Goal: Transaction & Acquisition: Purchase product/service

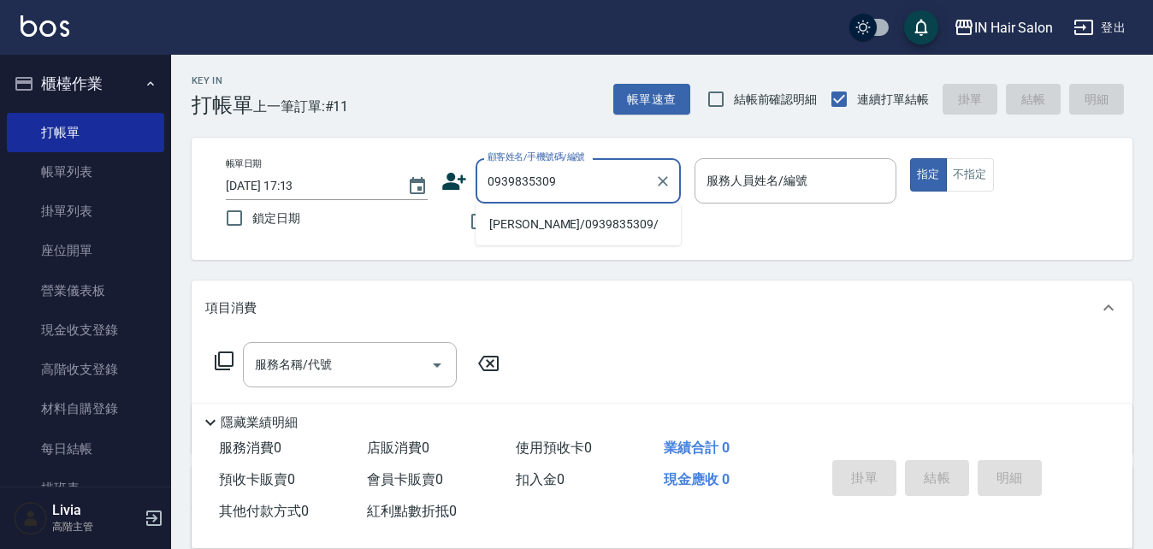
click at [504, 227] on li "[PERSON_NAME]/0939835309/" at bounding box center [578, 224] width 205 height 28
type input "[PERSON_NAME]/0939835309/"
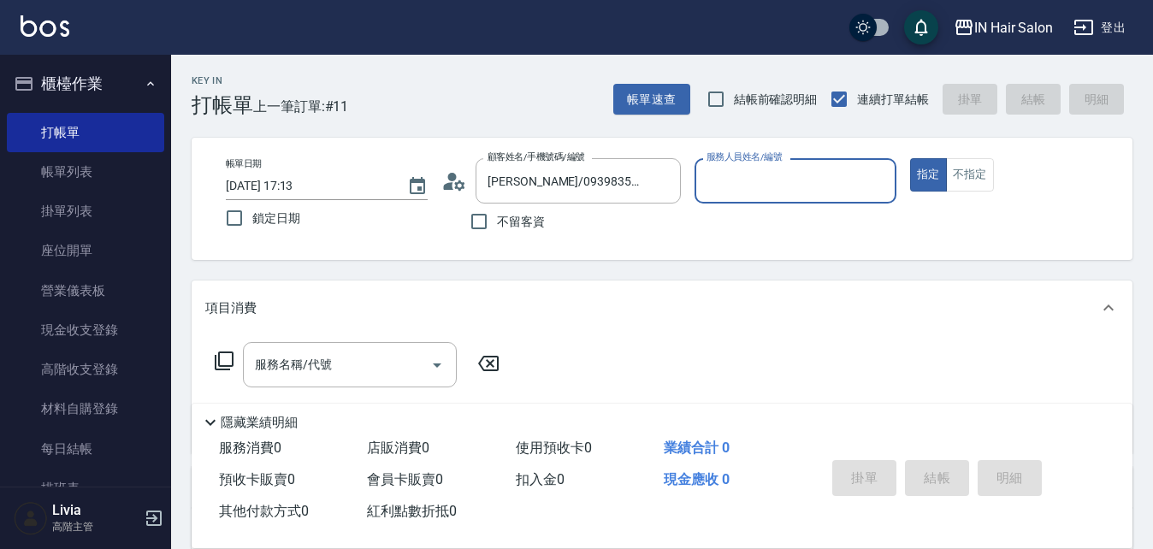
type input "8號店長Livia-8"
click at [229, 356] on icon at bounding box center [224, 361] width 21 height 21
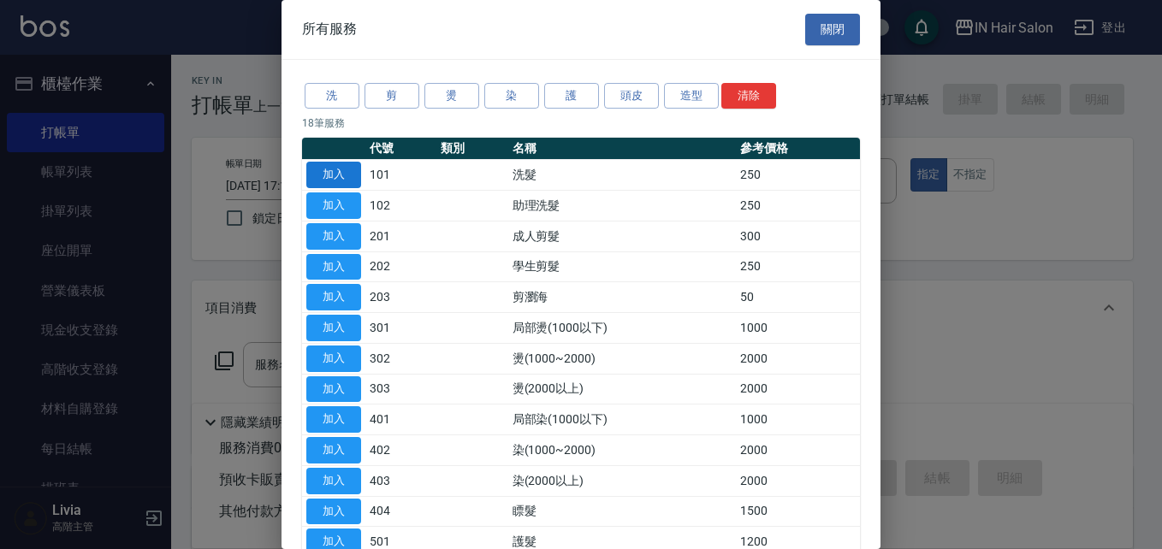
click at [345, 179] on button "加入" at bounding box center [333, 175] width 55 height 27
type input "洗髮(101)"
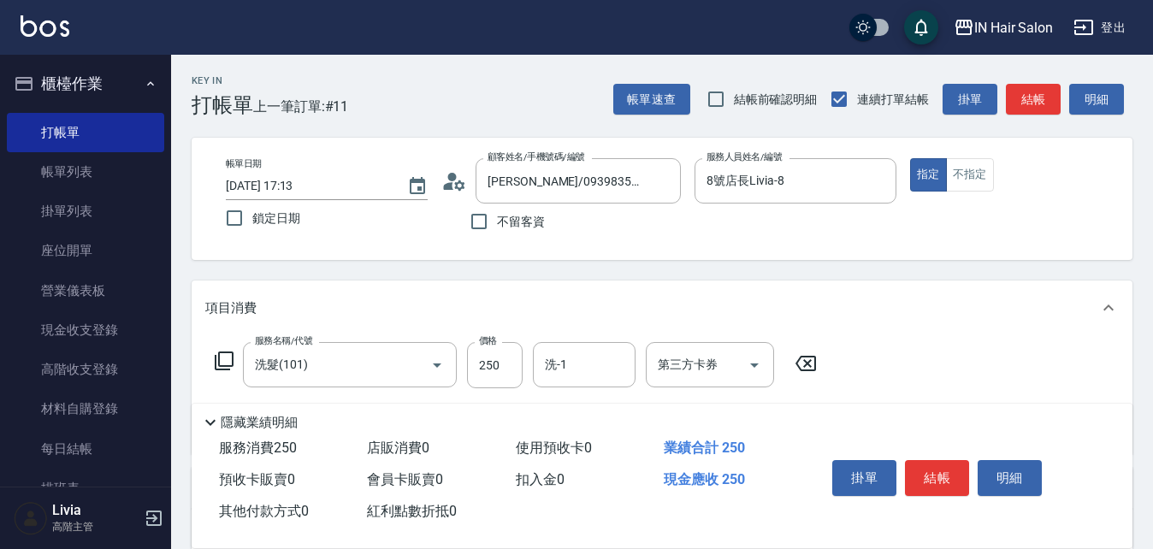
click at [222, 361] on icon at bounding box center [224, 361] width 21 height 21
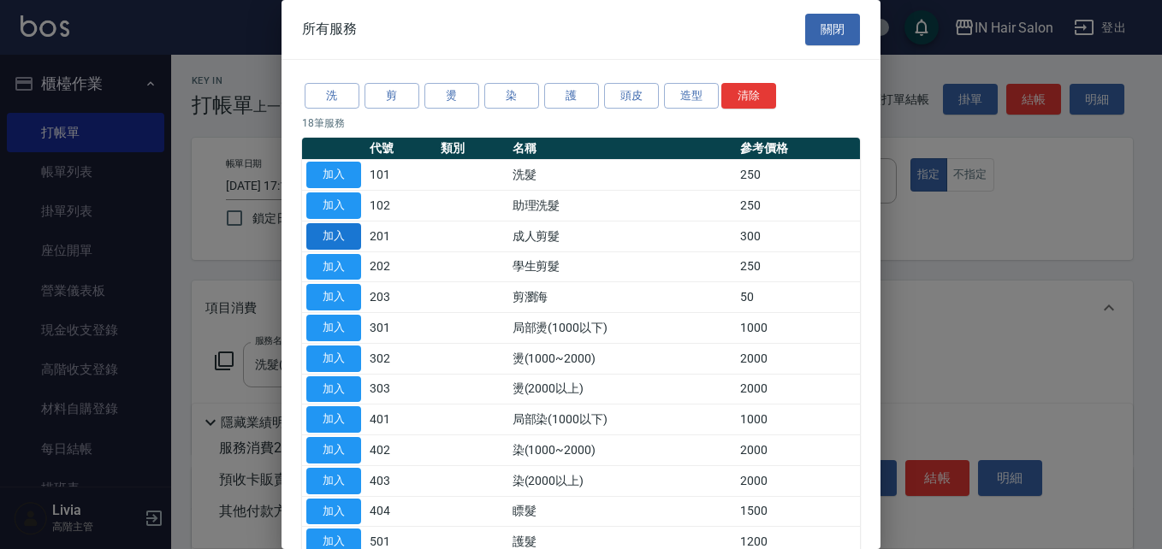
click at [347, 236] on button "加入" at bounding box center [333, 236] width 55 height 27
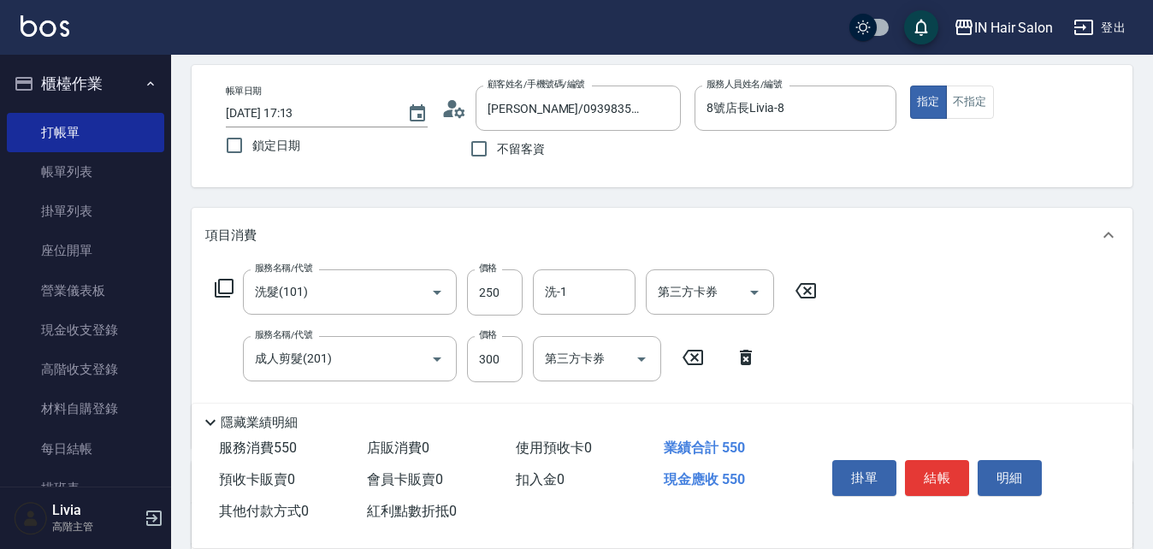
scroll to position [171, 0]
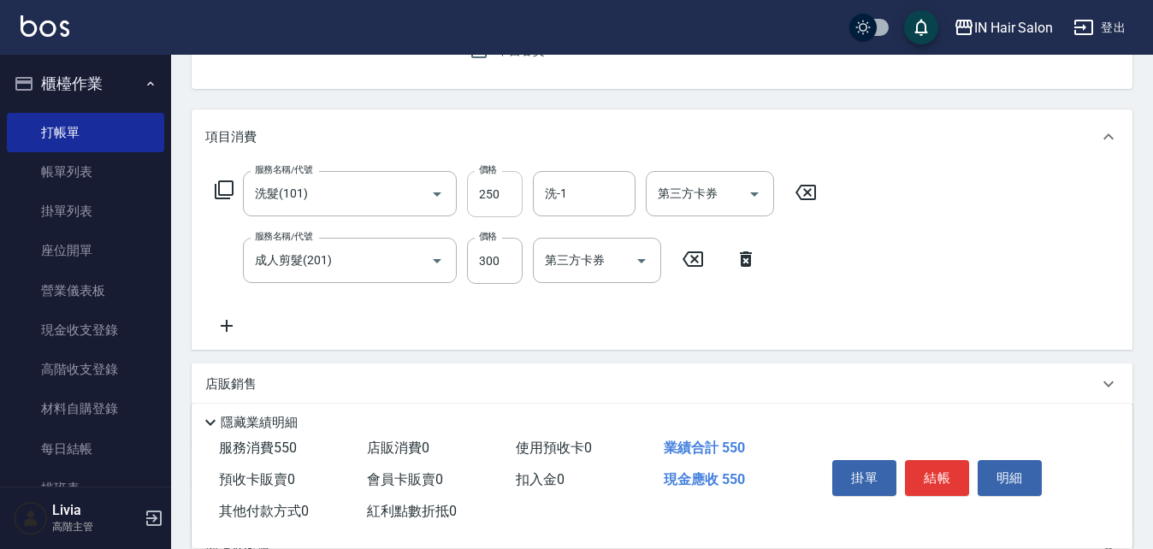
click at [507, 192] on input "250" at bounding box center [495, 194] width 56 height 46
type input "300"
click at [424, 323] on div "服務名稱/代號 洗髮(101) 服務名稱/代號 價格 300 價格 洗-1 洗-1 第三方卡券 第三方卡券 服務名稱/代號 成人剪髮(201) 服務名稱/代號…" at bounding box center [516, 253] width 622 height 165
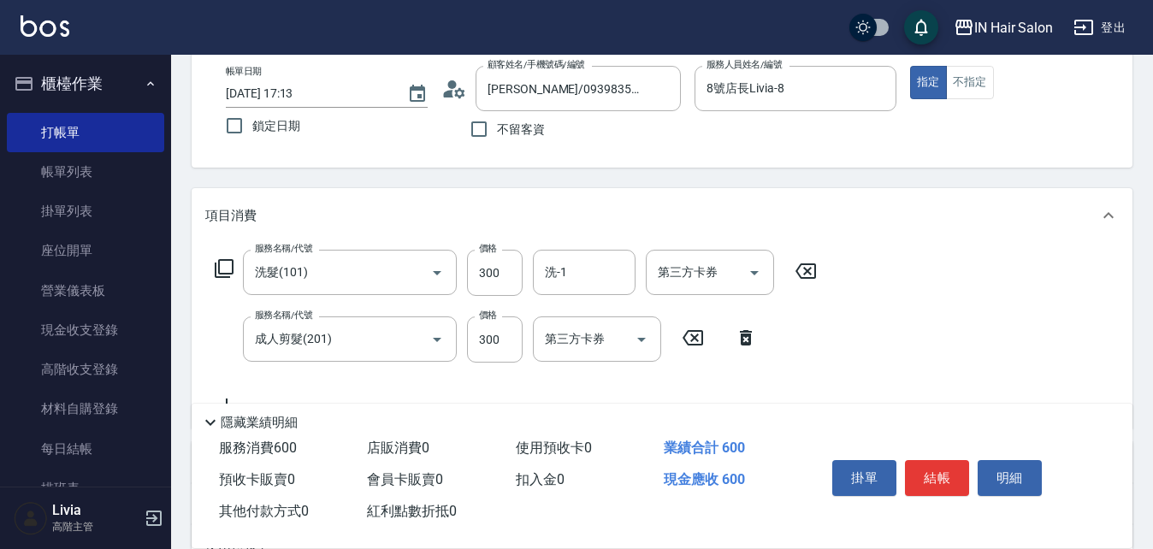
scroll to position [0, 0]
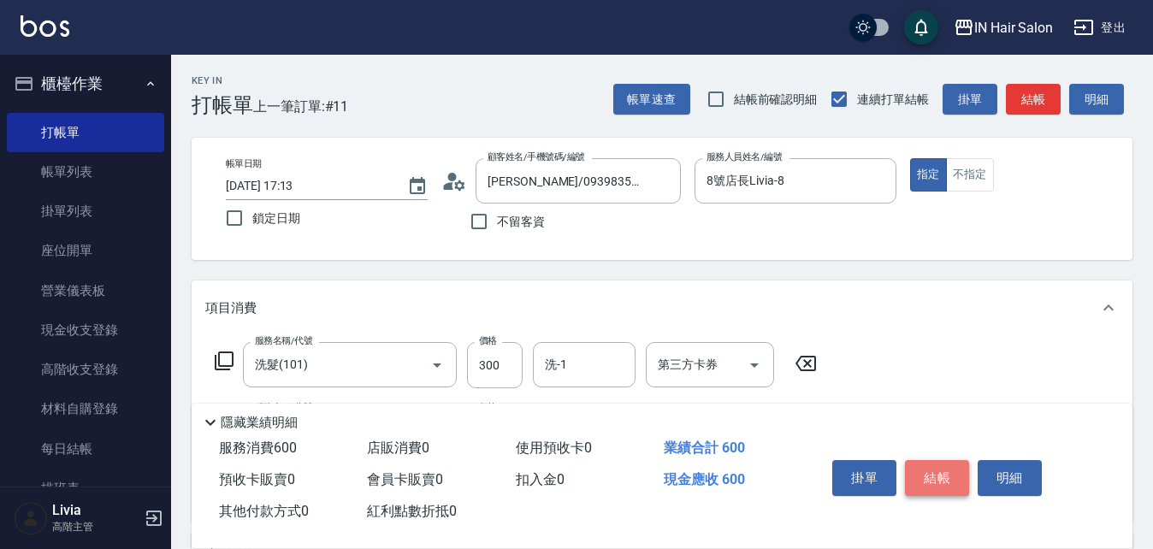
click at [944, 468] on button "結帳" at bounding box center [937, 478] width 64 height 36
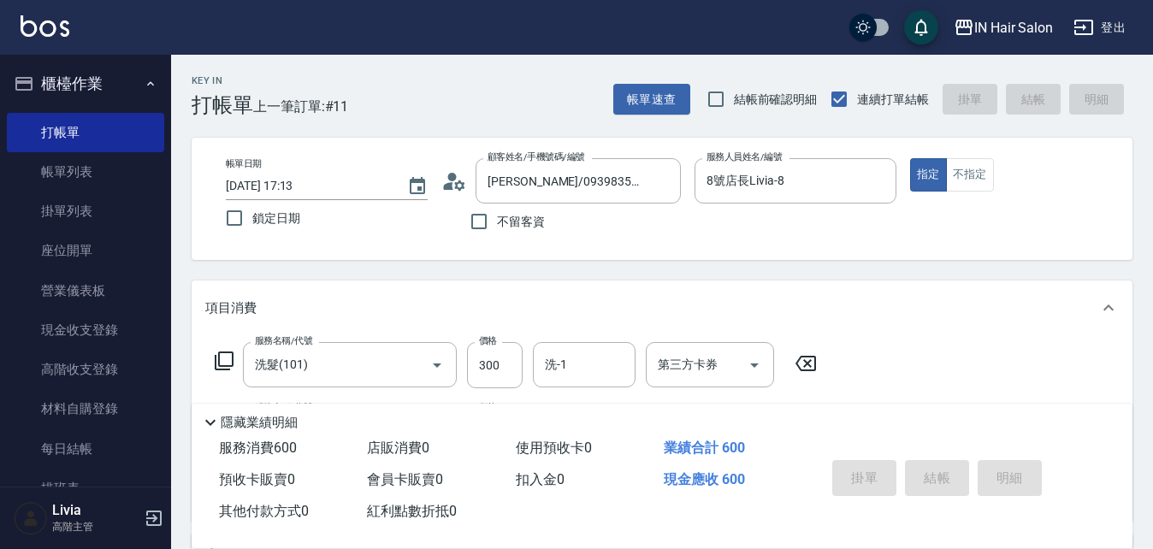
type input "[DATE] 18:22"
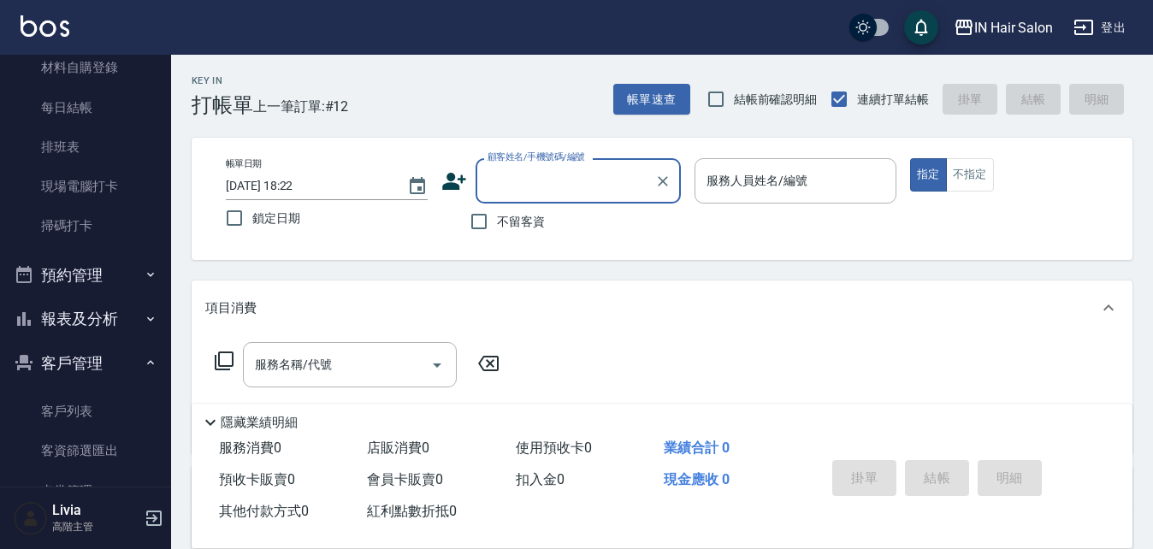
scroll to position [342, 0]
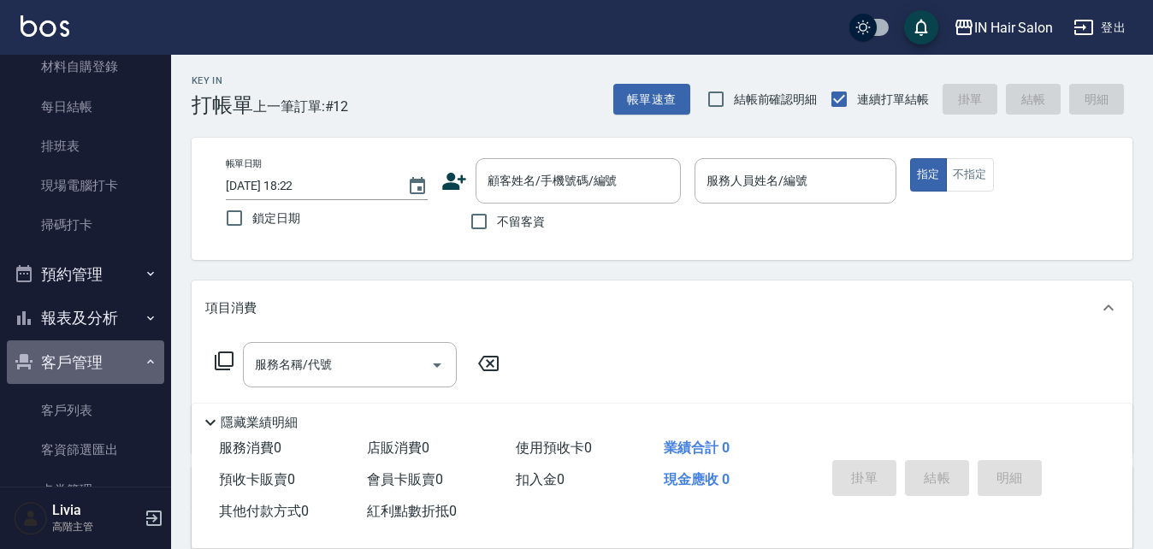
click at [144, 356] on icon "button" at bounding box center [151, 362] width 14 height 14
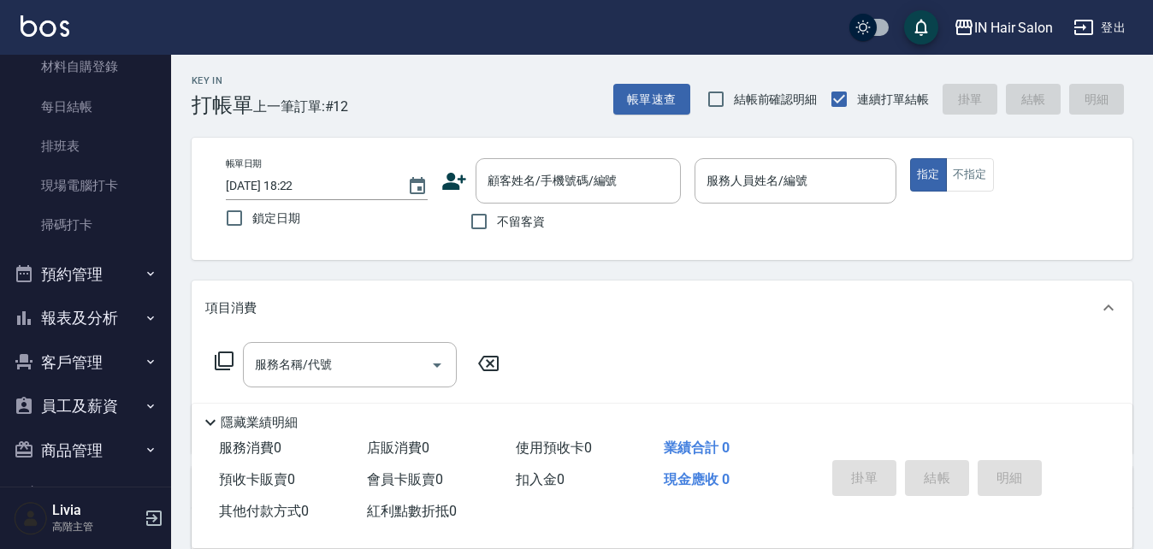
click at [93, 320] on button "報表及分析" at bounding box center [85, 318] width 157 height 44
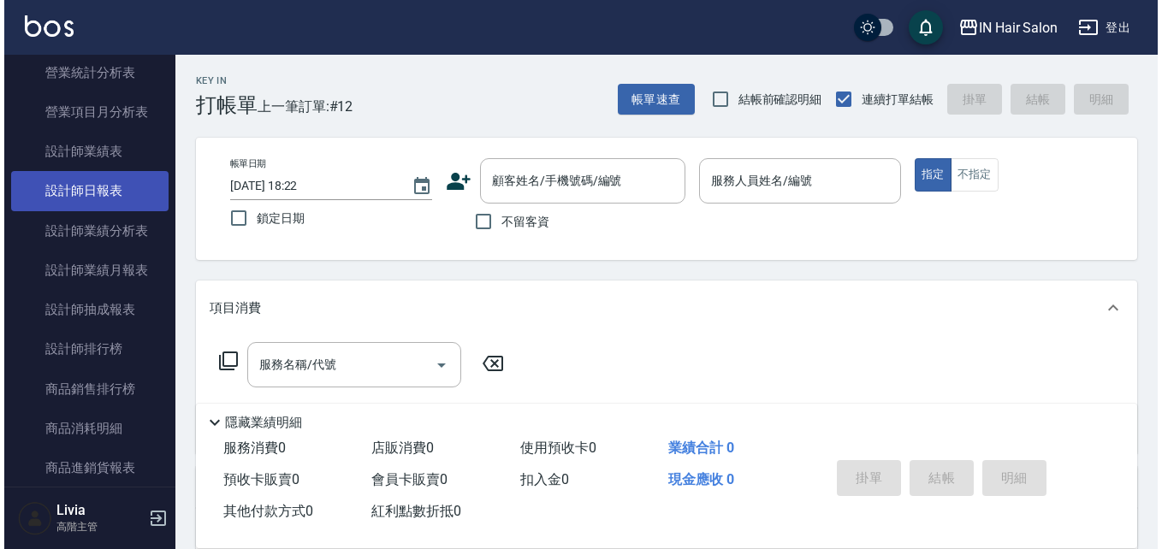
scroll to position [1112, 0]
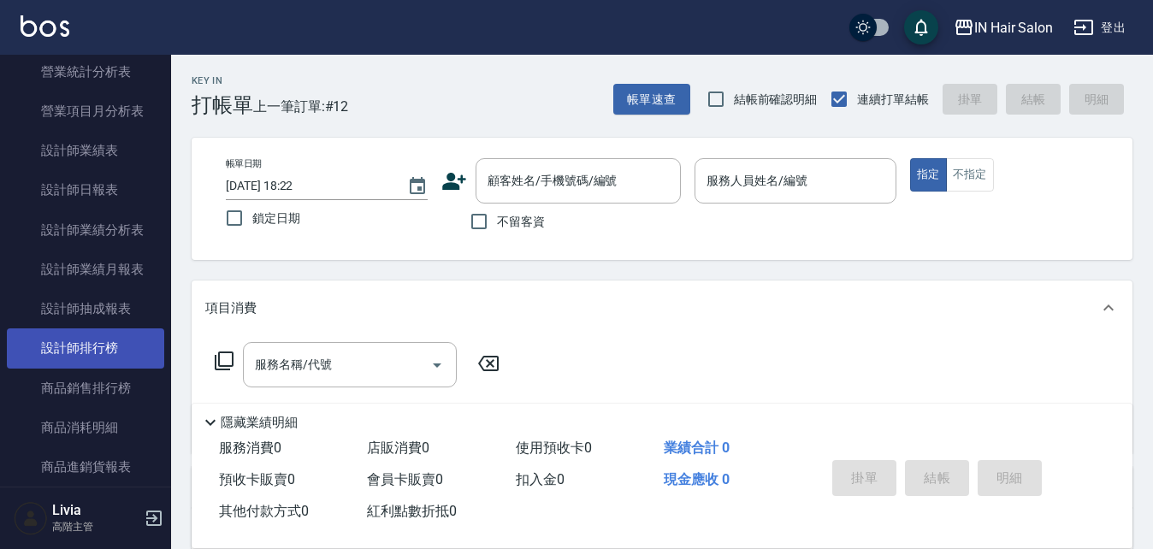
click at [113, 344] on link "設計師排行榜" at bounding box center [85, 347] width 157 height 39
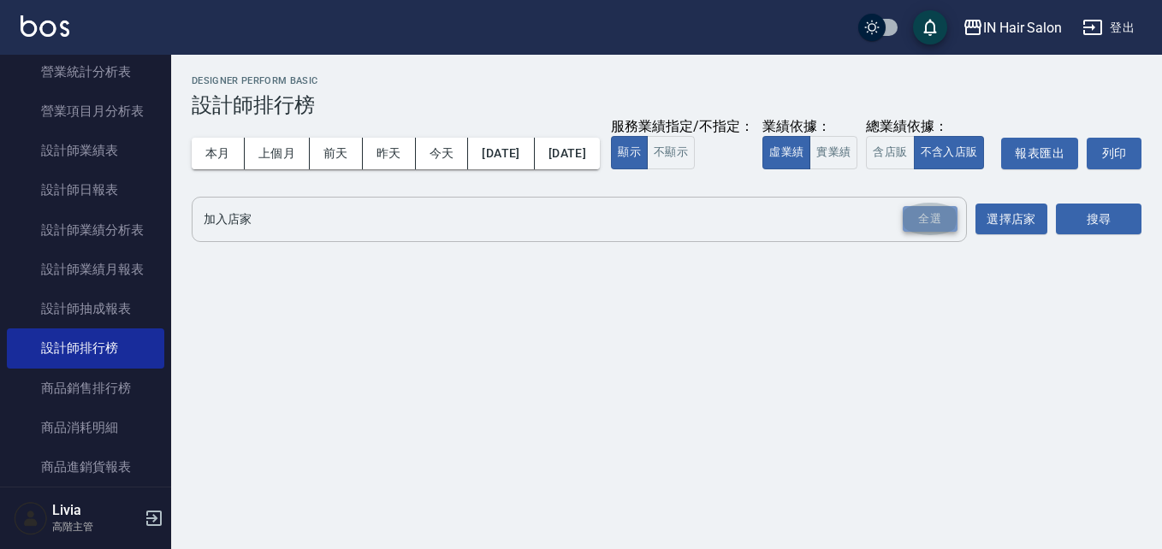
drag, startPoint x: 930, startPoint y: 255, endPoint x: 807, endPoint y: 255, distance: 123.2
click at [927, 233] on div "全選" at bounding box center [929, 219] width 55 height 27
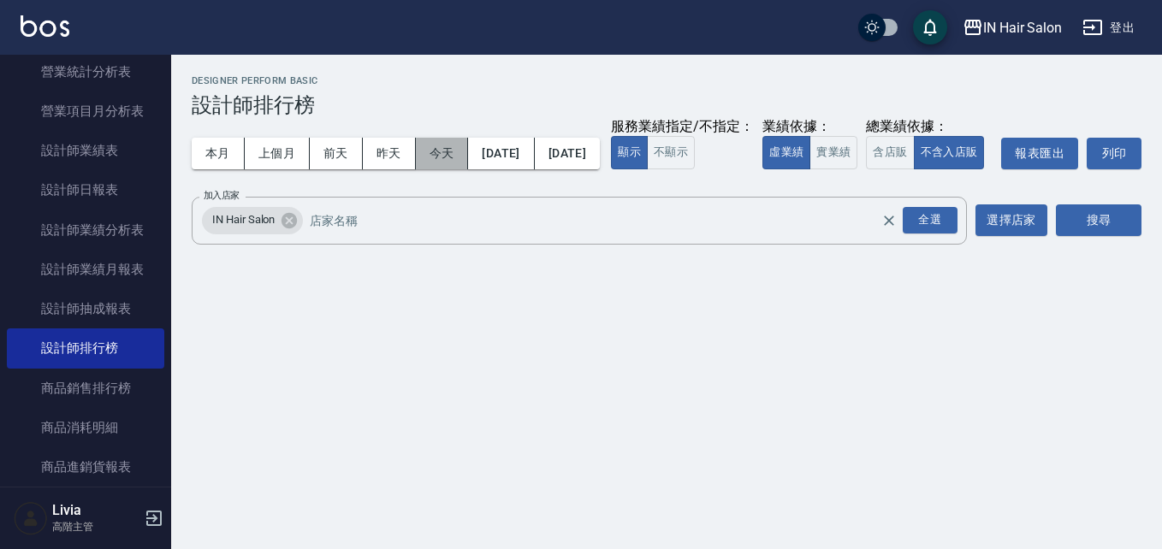
click at [442, 151] on button "今天" at bounding box center [442, 154] width 53 height 32
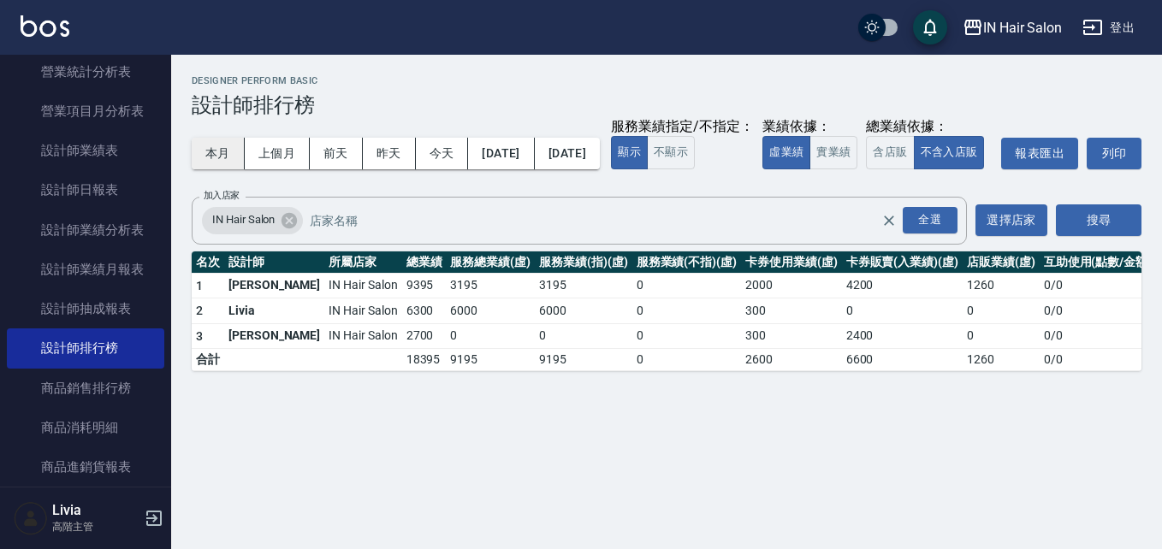
click at [216, 155] on button "本月" at bounding box center [218, 154] width 53 height 32
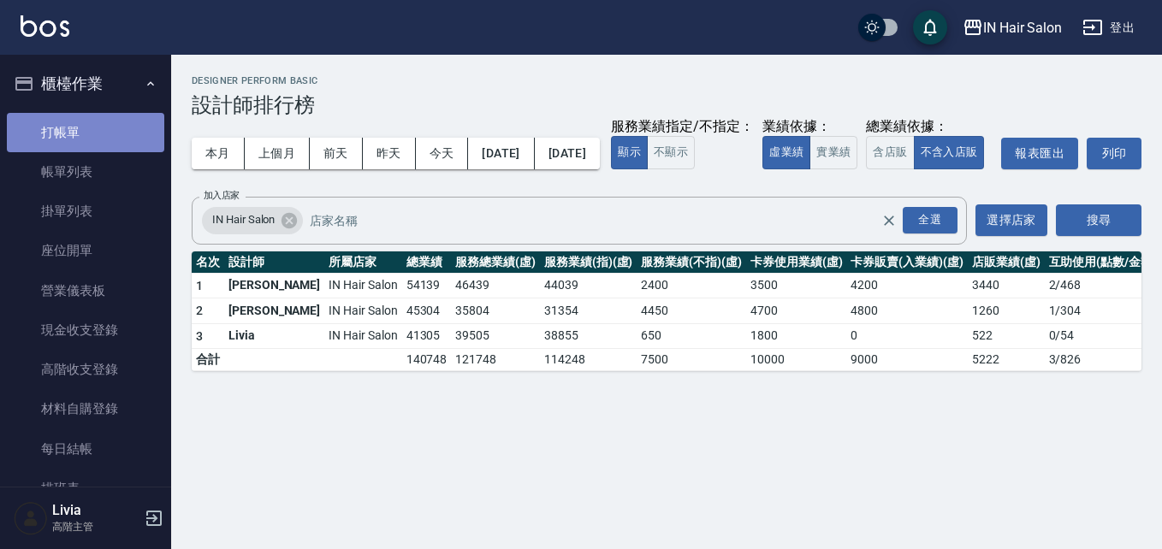
click at [90, 133] on link "打帳單" at bounding box center [85, 132] width 157 height 39
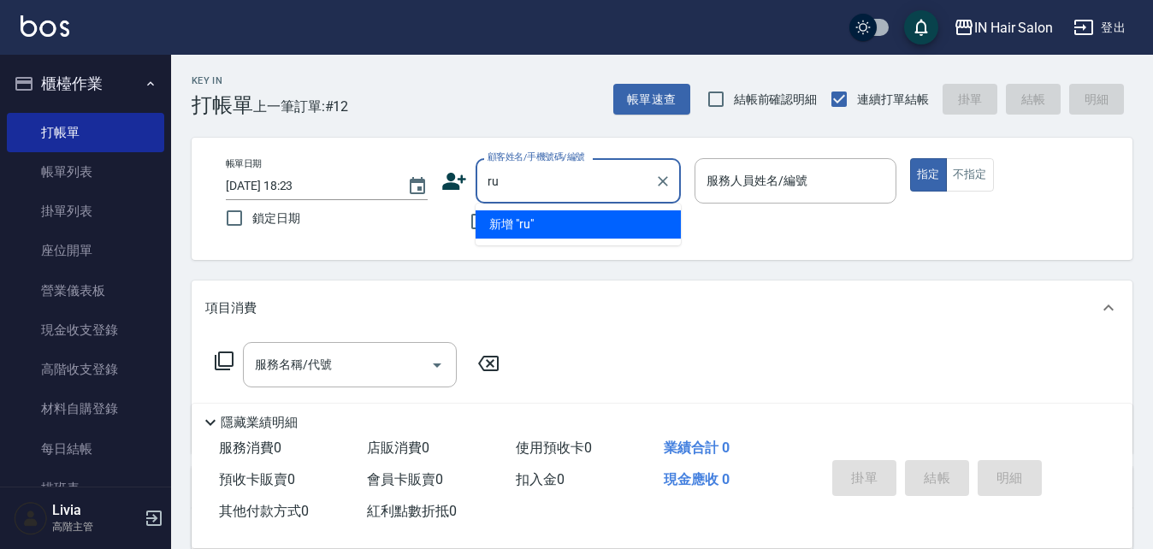
type input "r"
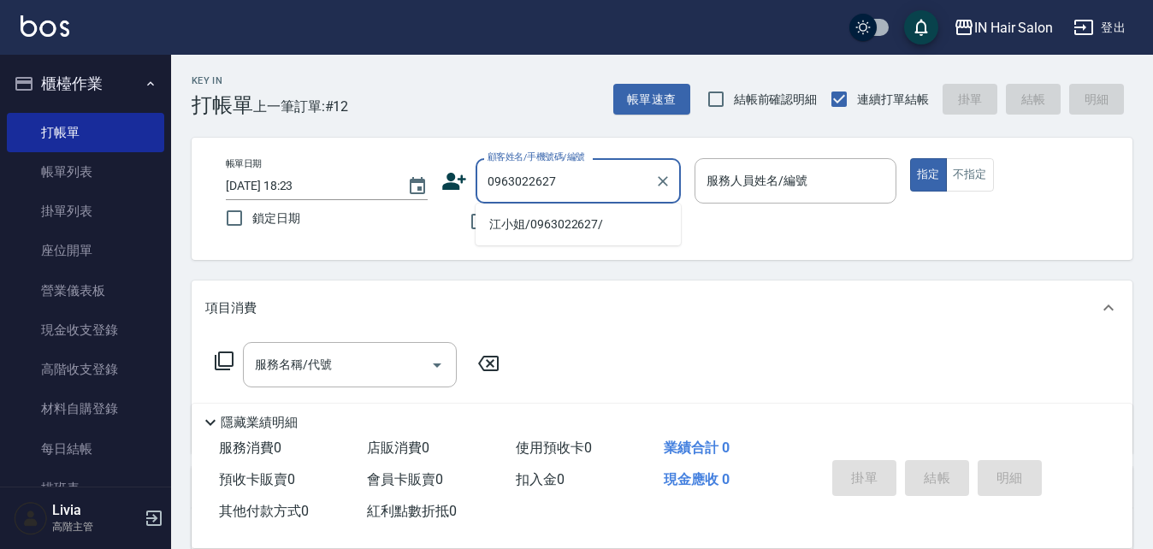
click at [545, 228] on li "江小姐/0963022627/" at bounding box center [578, 224] width 205 height 28
type input "江小姐/0963022627/"
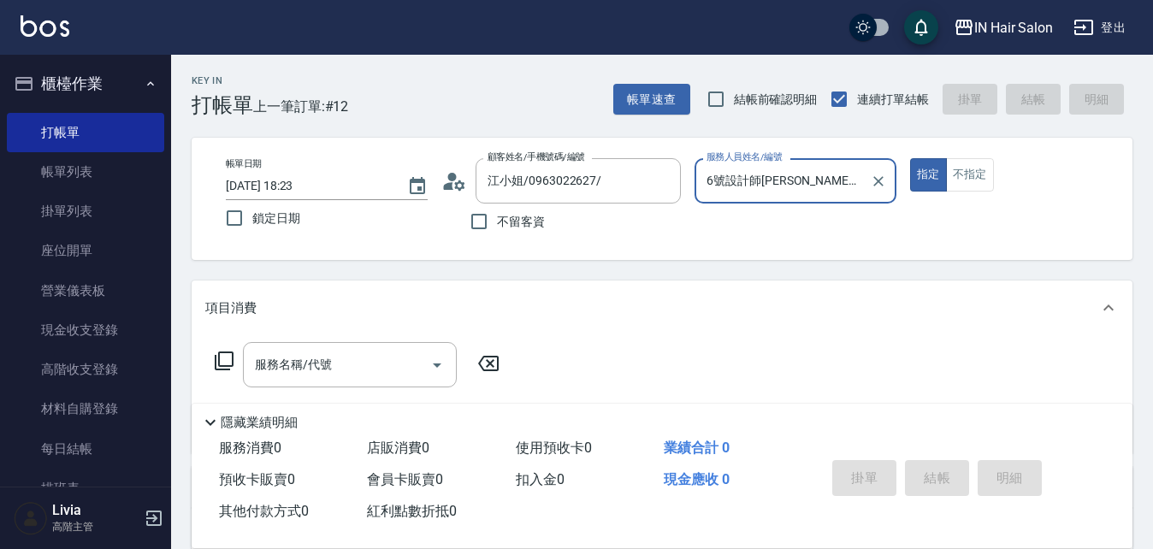
type input "6號設計師[PERSON_NAME]-6"
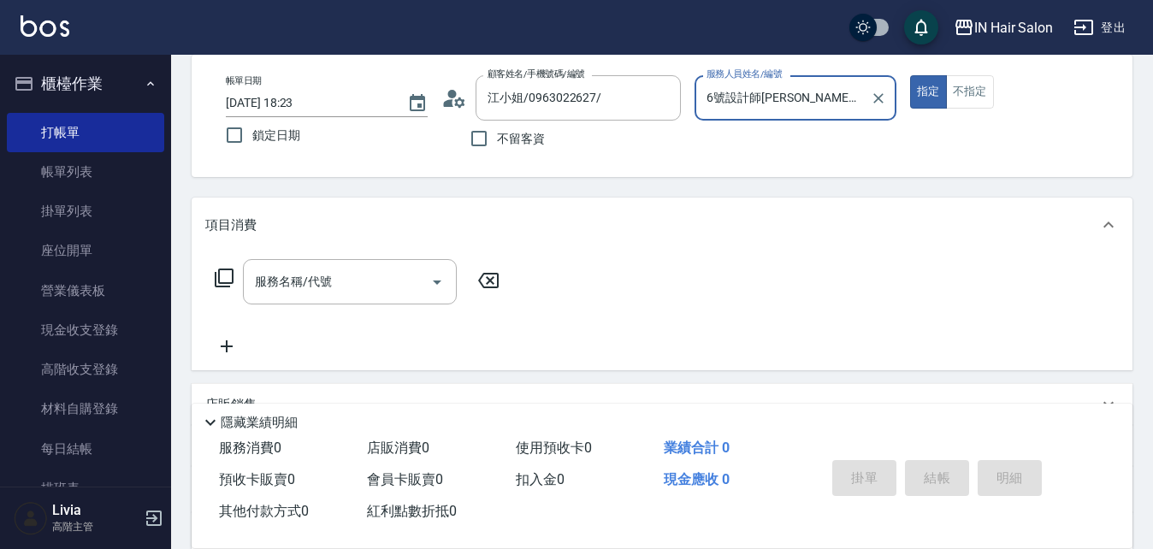
scroll to position [257, 0]
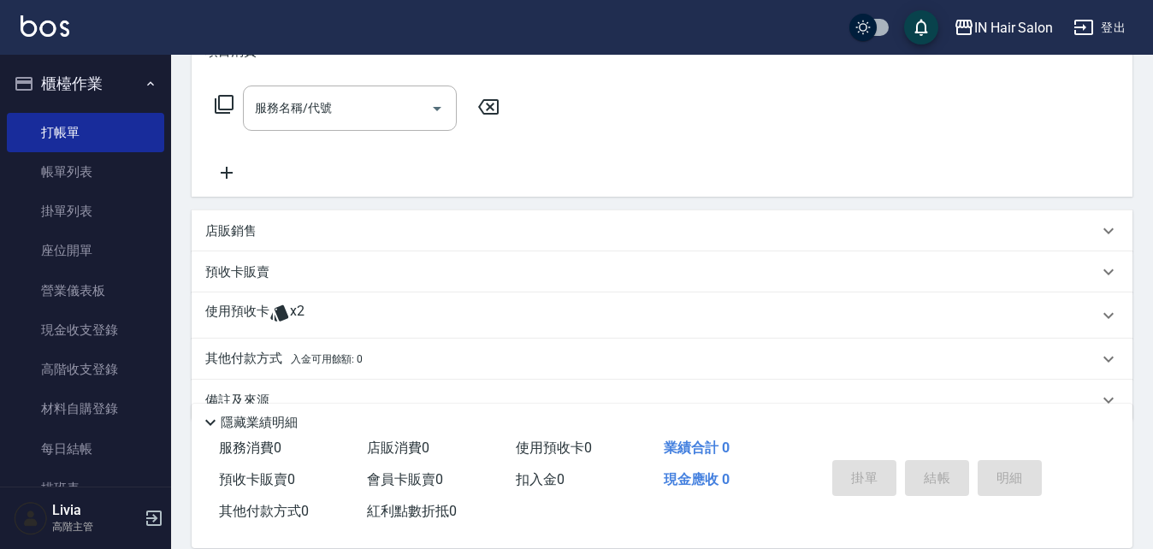
click at [243, 313] on p "使用預收卡" at bounding box center [237, 316] width 64 height 26
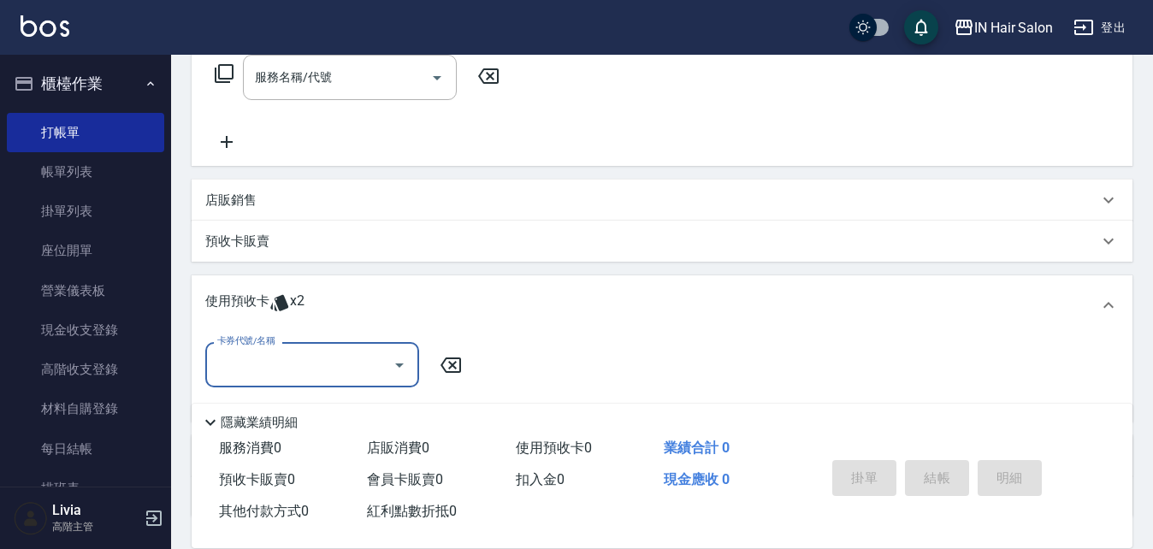
scroll to position [342, 0]
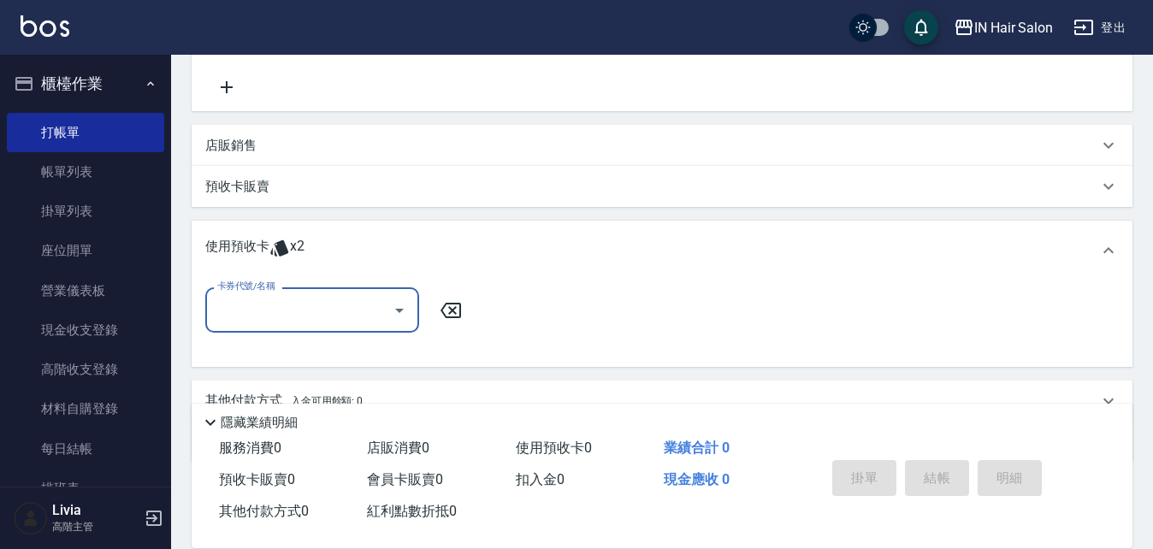
click at [268, 313] on input "卡券代號/名稱" at bounding box center [299, 310] width 173 height 30
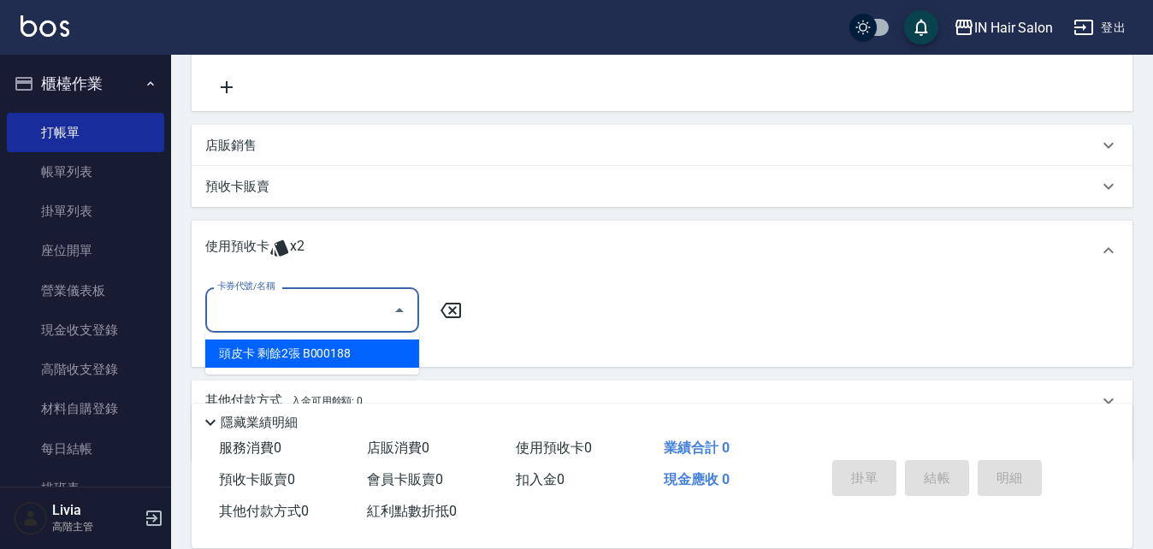
scroll to position [420, 0]
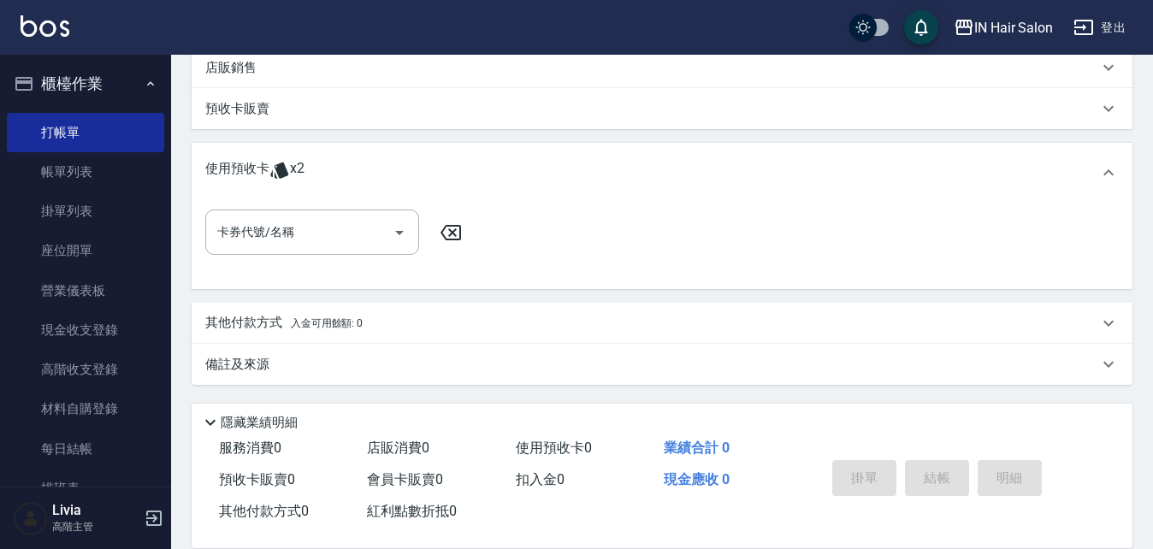
click at [556, 247] on div "卡券代號/名稱 卡券代號/名稱" at bounding box center [662, 243] width 914 height 66
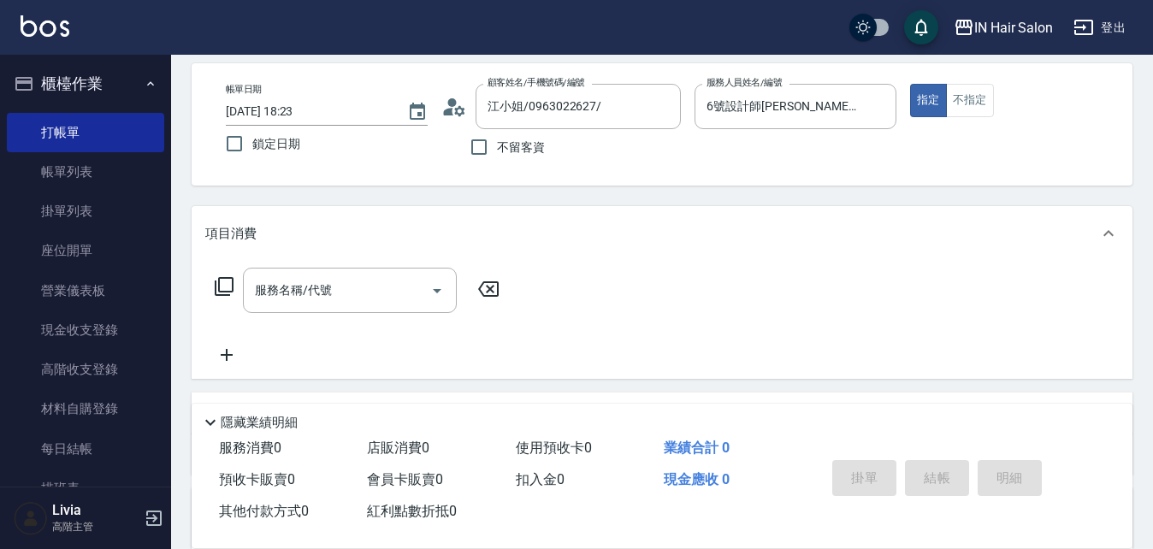
scroll to position [0, 0]
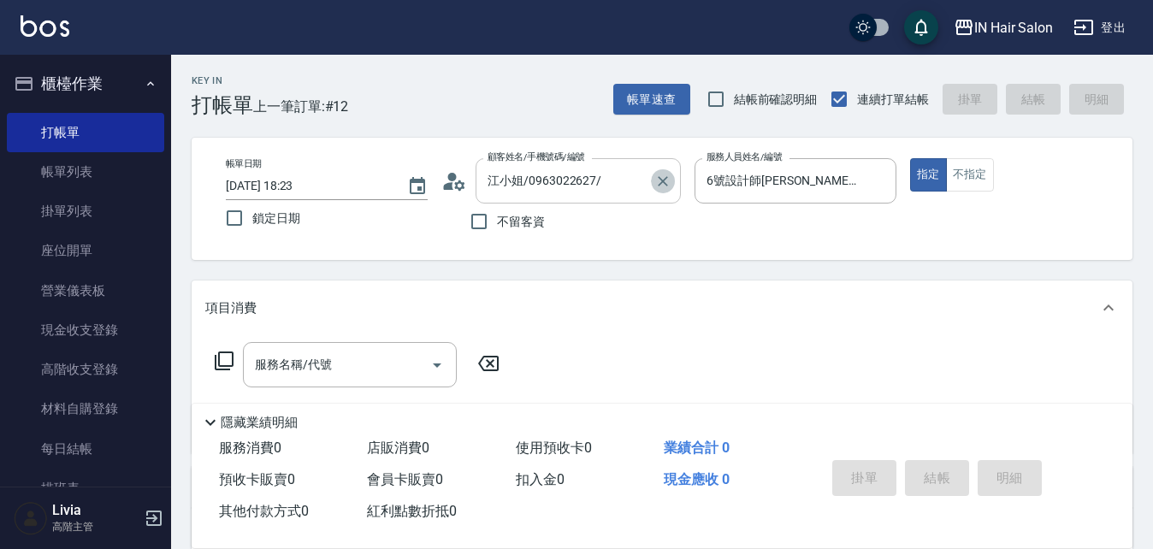
click at [660, 179] on icon "Clear" at bounding box center [662, 181] width 17 height 17
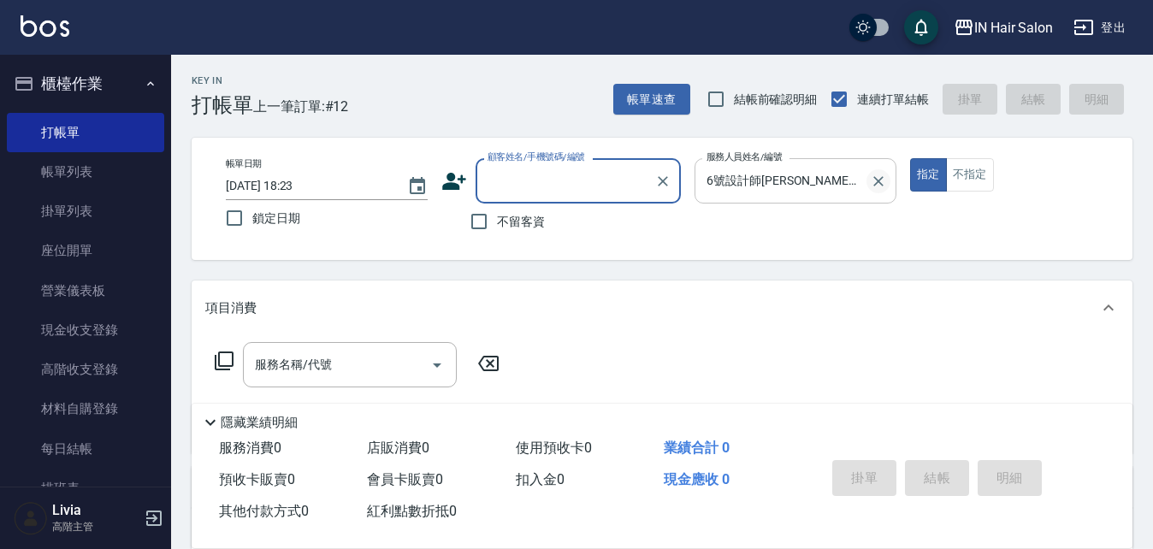
click at [879, 176] on icon "Clear" at bounding box center [878, 181] width 17 height 17
